Goal: Navigation & Orientation: Find specific page/section

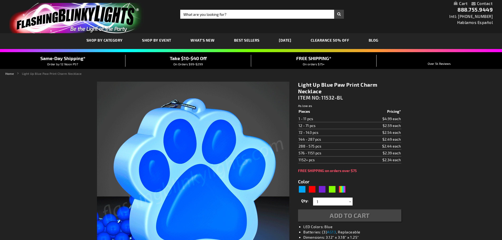
type input "5629"
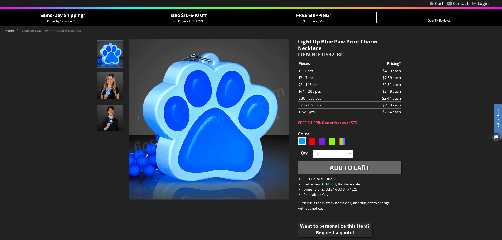
scroll to position [53, 0]
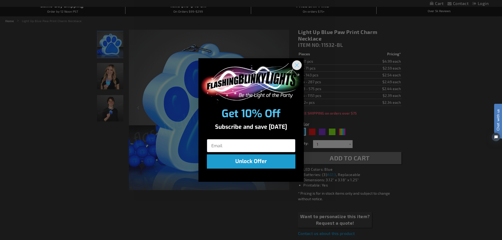
click at [299, 65] on circle "Close dialog" at bounding box center [296, 65] width 9 height 9
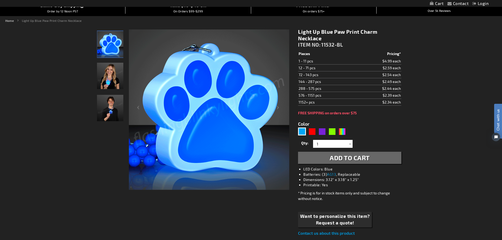
scroll to position [0, 0]
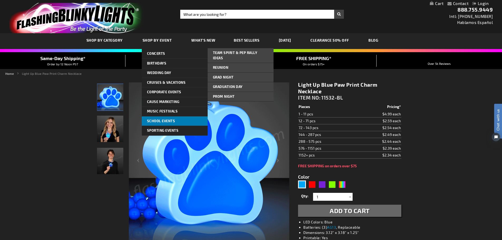
click at [180, 119] on link "School Events" at bounding box center [175, 121] width 66 height 9
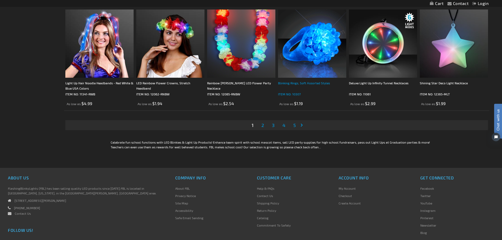
scroll to position [1081, 0]
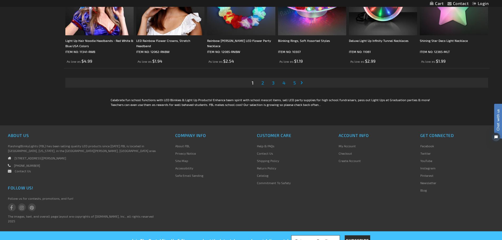
click at [264, 81] on span "2" at bounding box center [262, 83] width 3 height 6
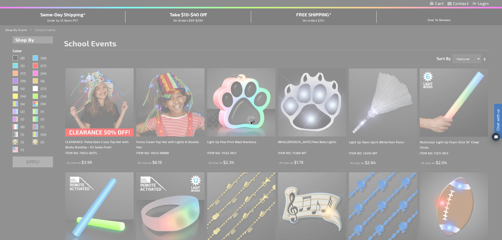
scroll to position [0, 0]
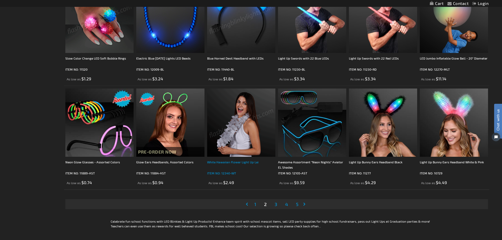
scroll to position [975, 0]
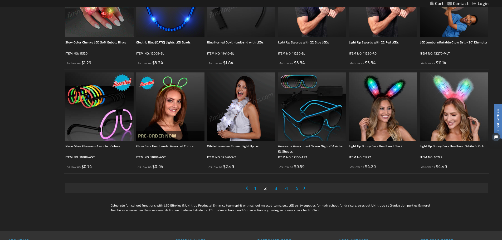
click at [274, 188] on link "Page 3" at bounding box center [276, 188] width 5 height 8
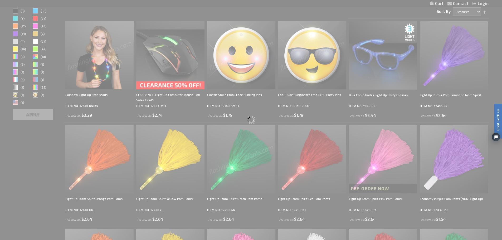
scroll to position [0, 0]
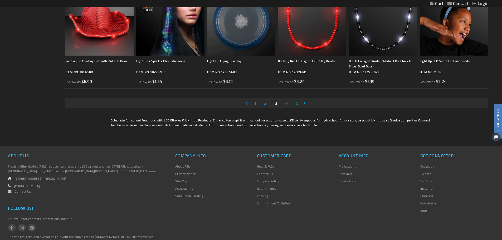
scroll to position [1081, 0]
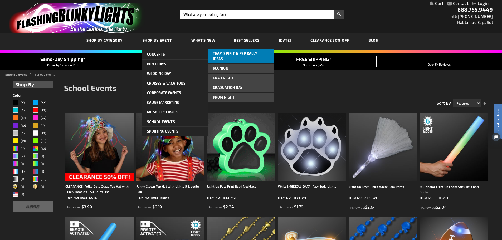
click at [241, 51] on link "Team Spirit & Pep Rally Ideas" at bounding box center [241, 56] width 66 height 14
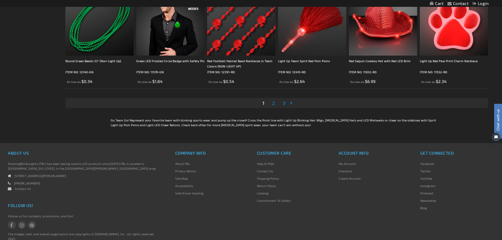
scroll to position [1160, 0]
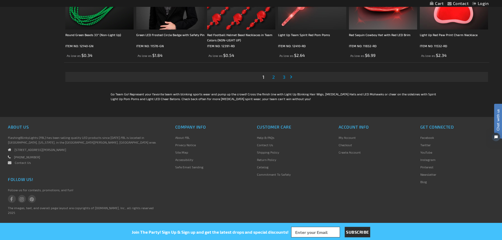
click at [272, 79] on link "Page 2" at bounding box center [273, 77] width 5 height 8
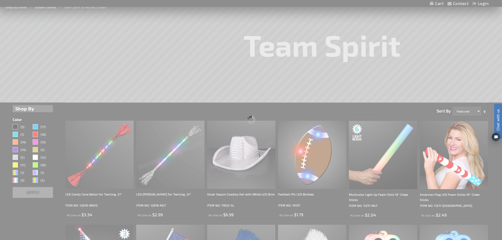
scroll to position [0, 0]
